Goal: Transaction & Acquisition: Download file/media

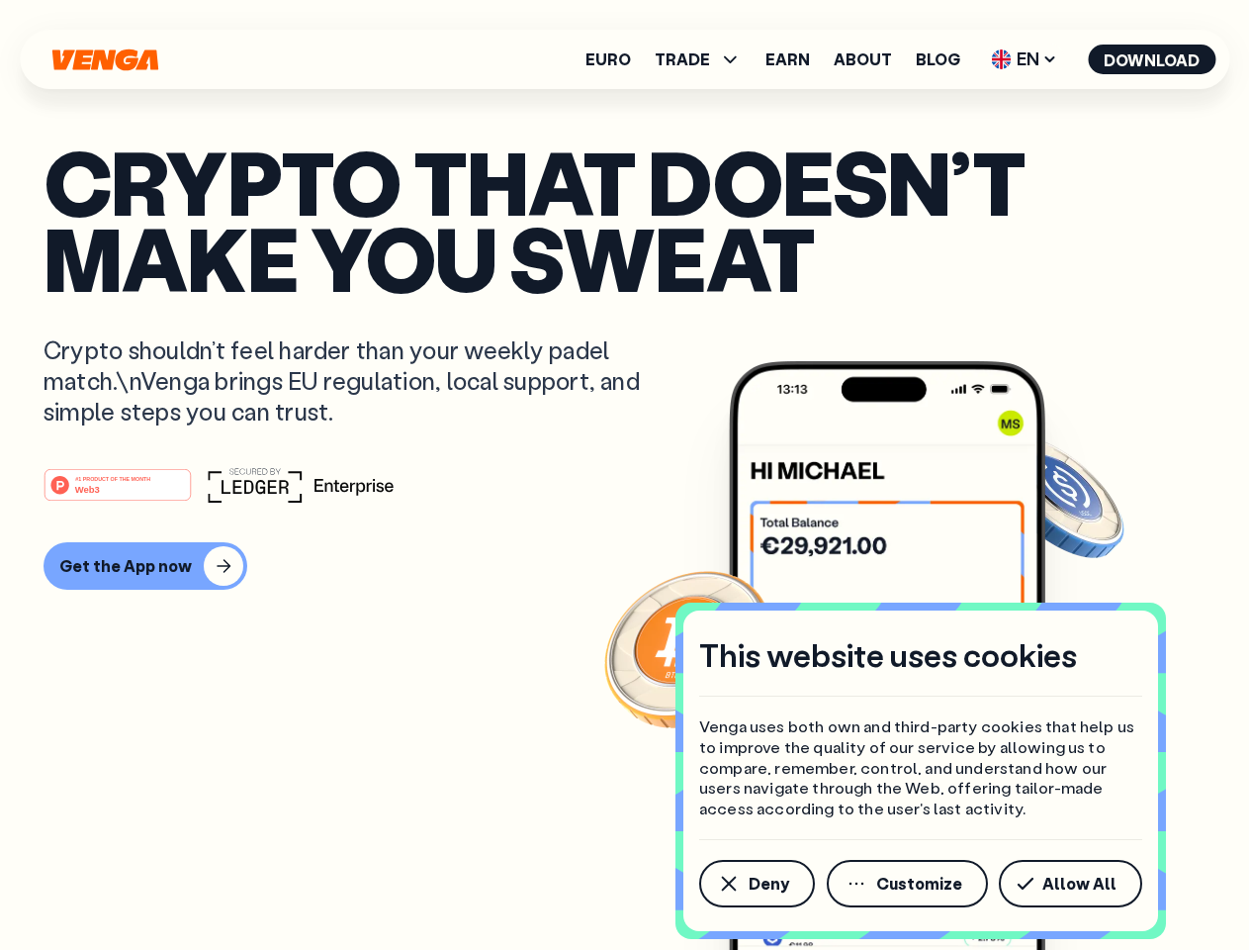
click at [624, 475] on div "#1 PRODUCT OF THE MONTH Web3" at bounding box center [625, 485] width 1162 height 36
click at [756, 883] on span "Deny" at bounding box center [769, 883] width 41 height 16
click at [909, 883] on img at bounding box center [887, 692] width 317 height 663
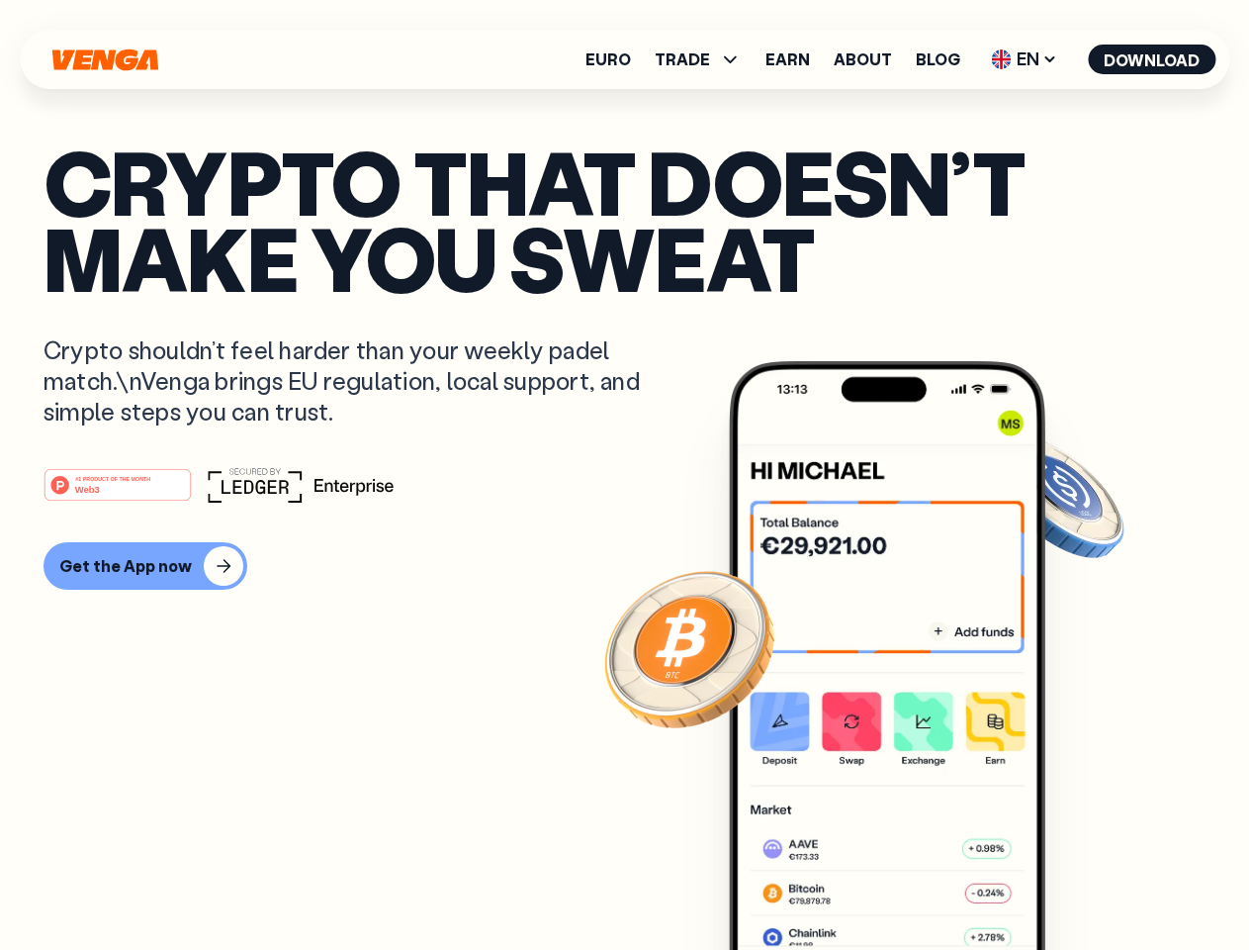
click at [1074, 883] on article "Crypto that doesn’t make you sweat Crypto shouldn’t feel harder than your weekl…" at bounding box center [625, 514] width 1162 height 742
click at [704, 59] on span "TRADE" at bounding box center [682, 59] width 55 height 16
click at [1025, 59] on span "EN" at bounding box center [1024, 60] width 80 height 32
click at [1152, 59] on button "Download" at bounding box center [1152, 60] width 128 height 30
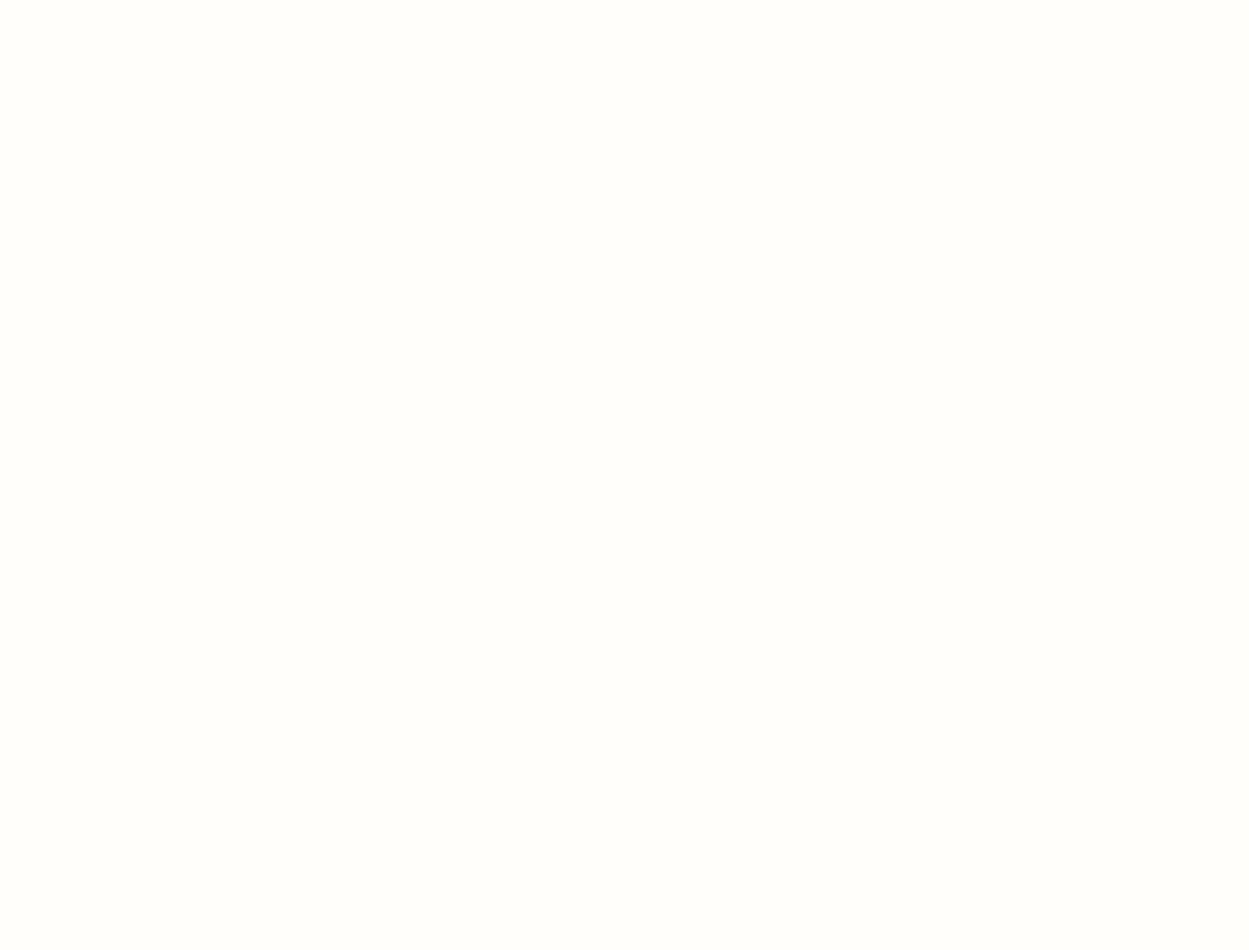
click at [624, 0] on html "This website uses cookies Venga uses both own and third-party cookies that help…" at bounding box center [624, 0] width 1249 height 0
click at [142, 0] on html "This website uses cookies Venga uses both own and third-party cookies that help…" at bounding box center [624, 0] width 1249 height 0
click at [121, 0] on html "This website uses cookies Venga uses both own and third-party cookies that help…" at bounding box center [624, 0] width 1249 height 0
